Goal: Information Seeking & Learning: Learn about a topic

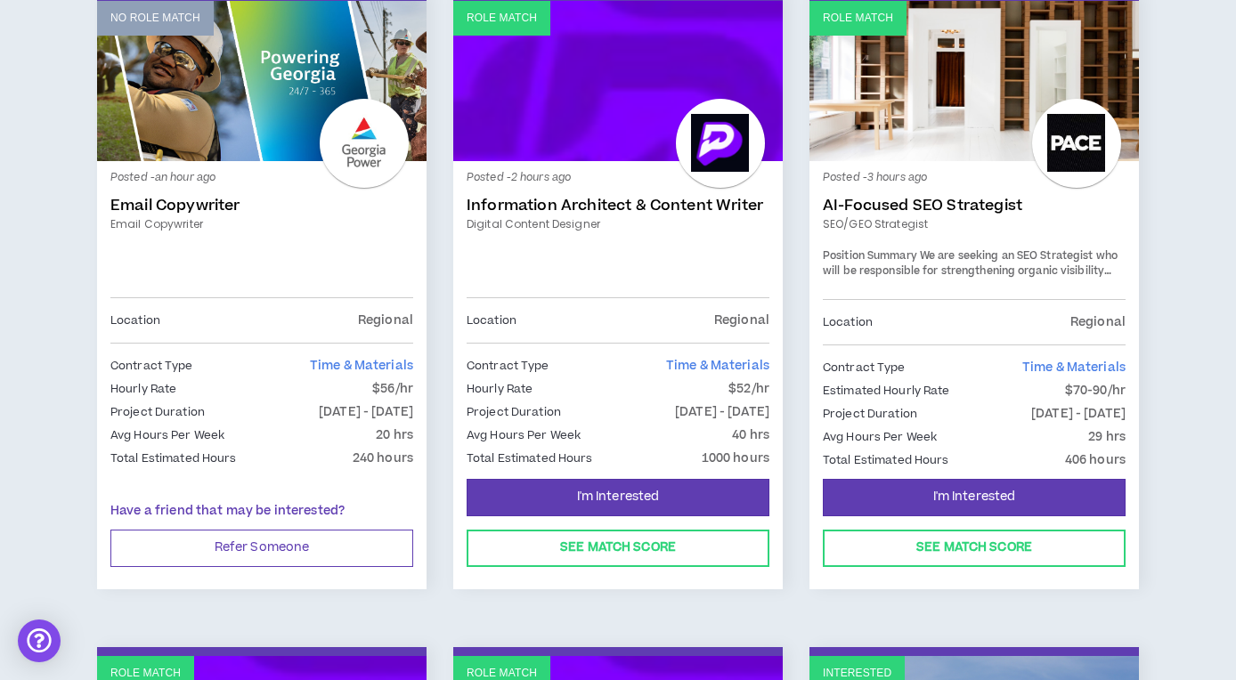
scroll to position [309, 0]
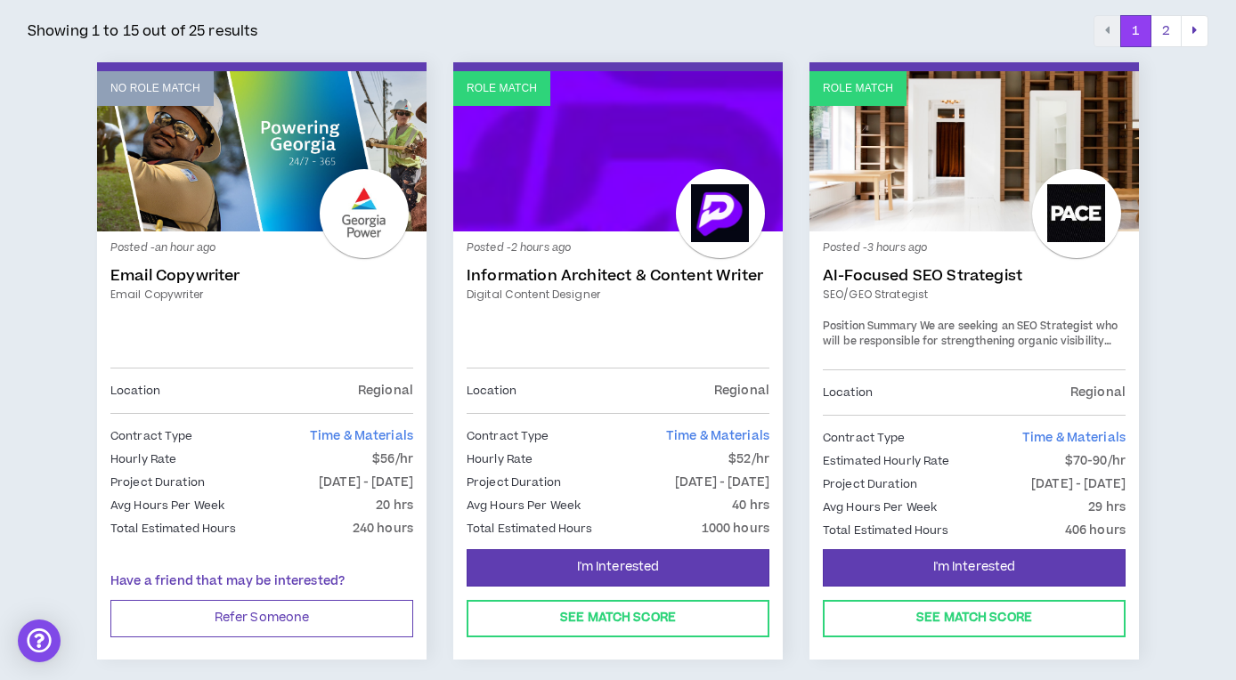
click at [628, 273] on link "Information Architect & Content Writer" at bounding box center [618, 276] width 303 height 18
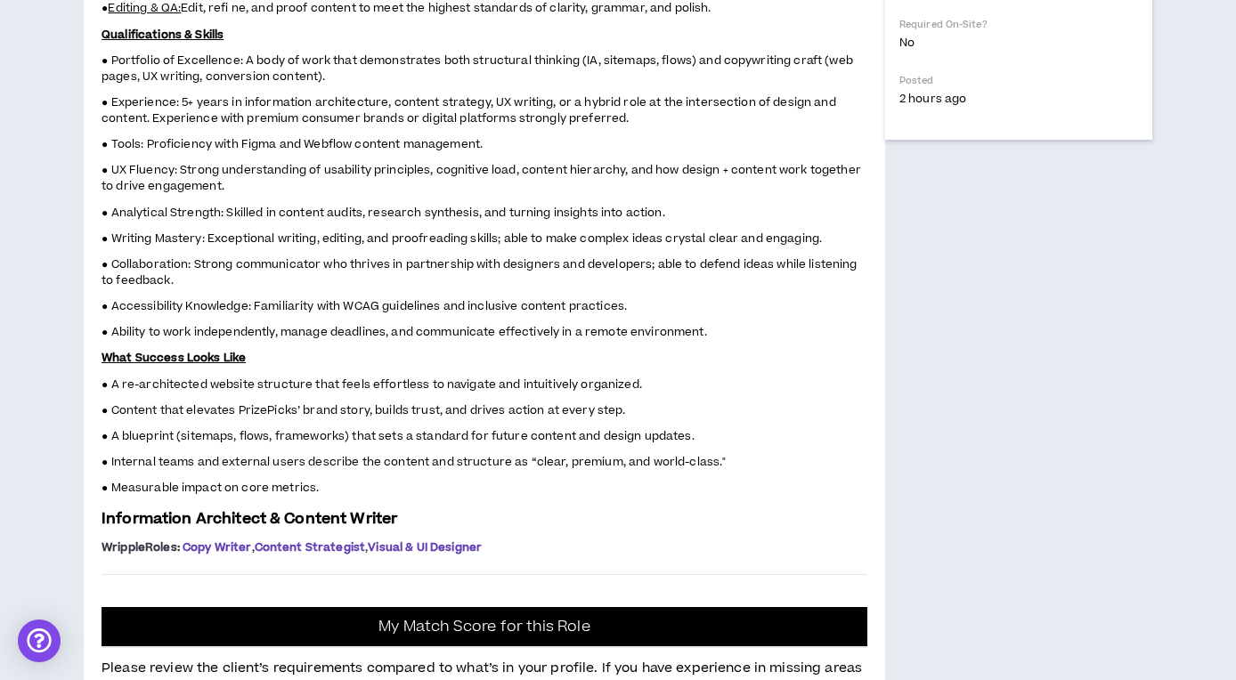
scroll to position [921, 0]
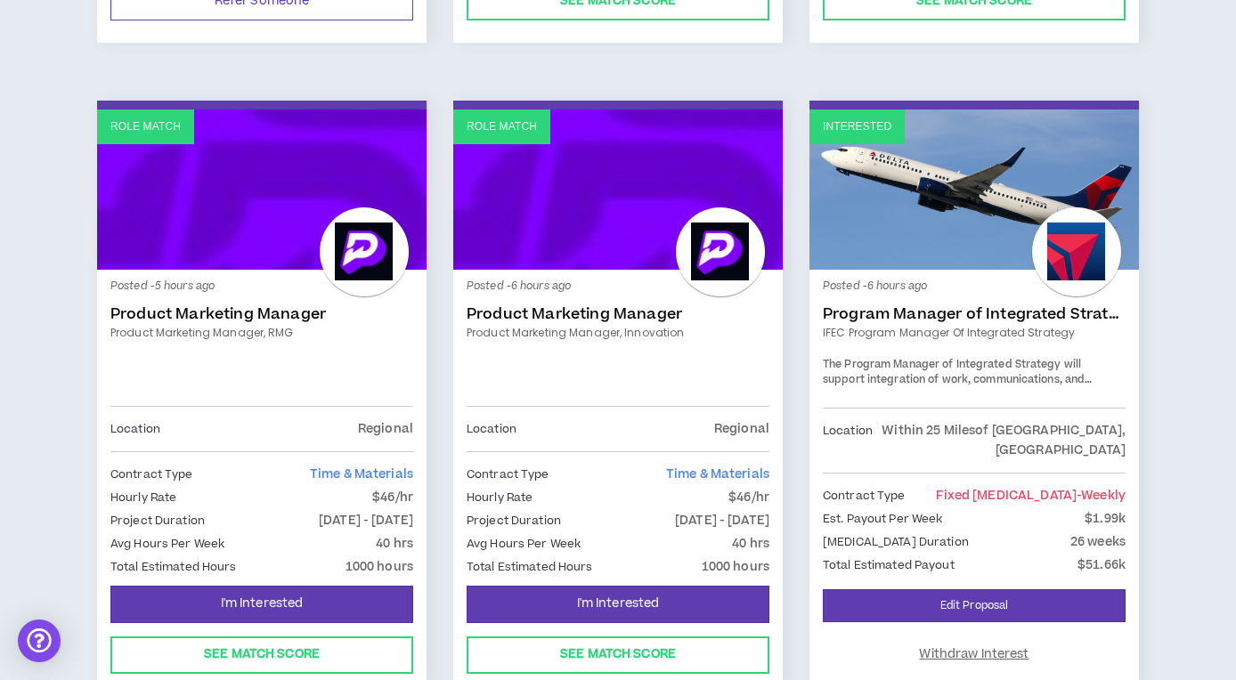
scroll to position [931, 0]
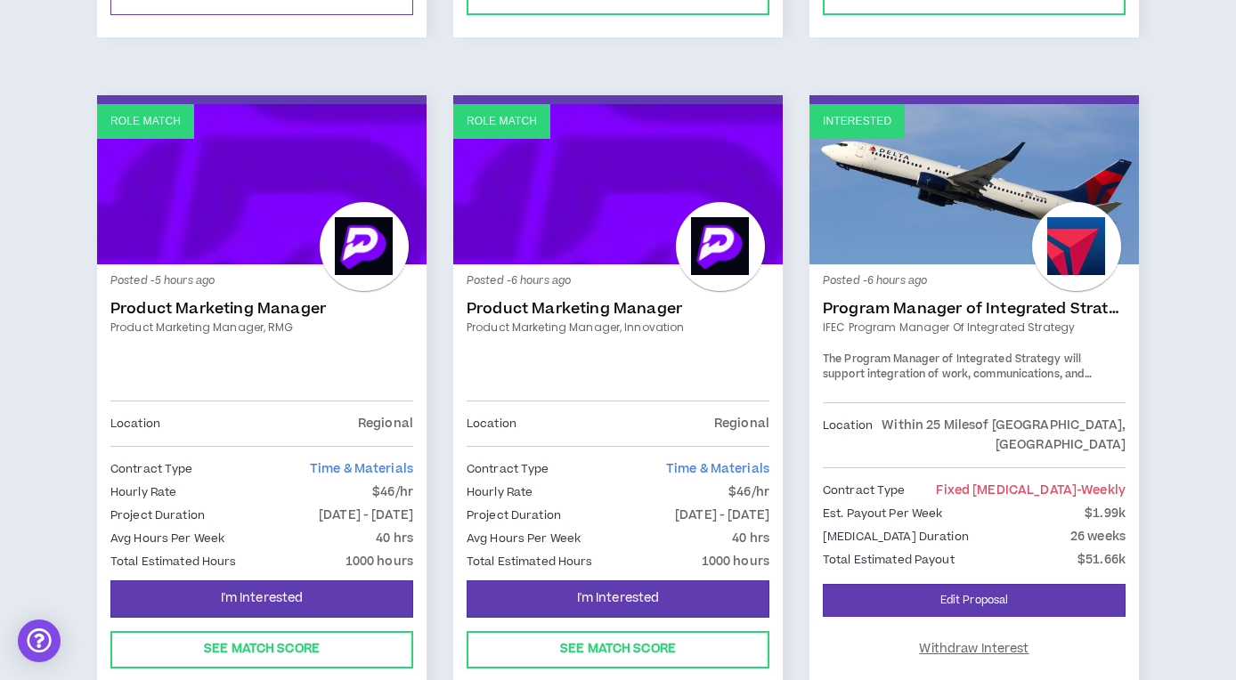
click at [249, 307] on link "Product Marketing Manager" at bounding box center [261, 309] width 303 height 18
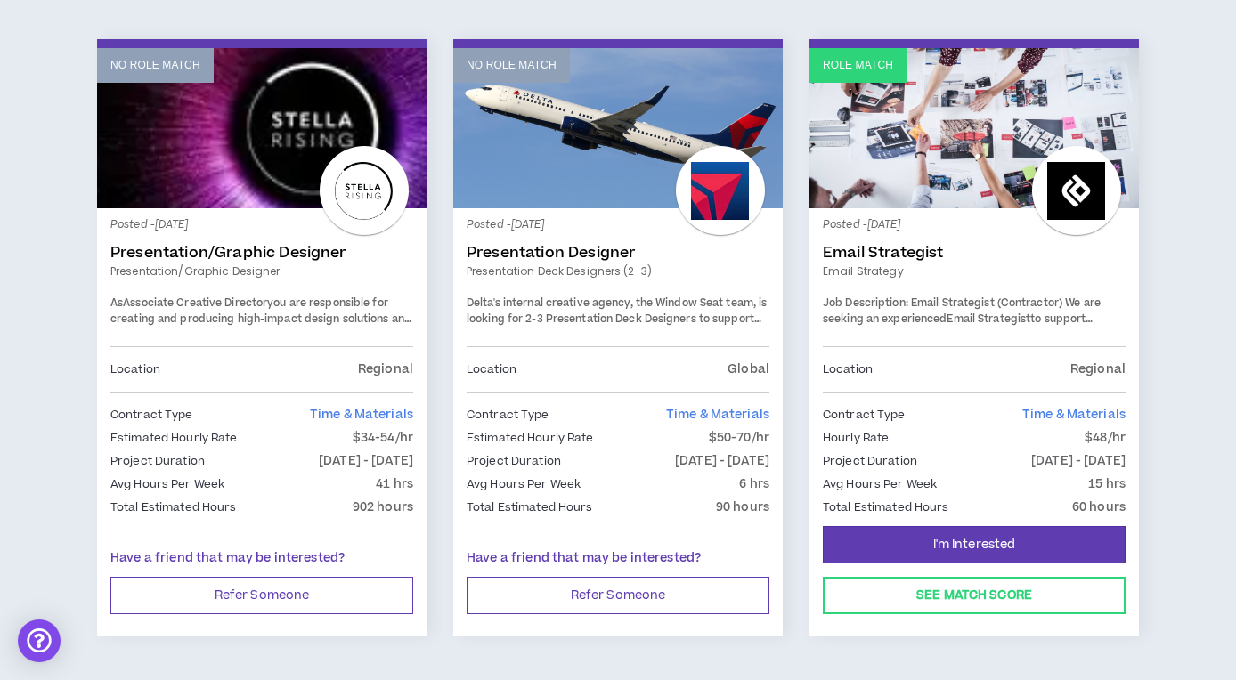
scroll to position [3038, 0]
